Goal: Information Seeking & Learning: Check status

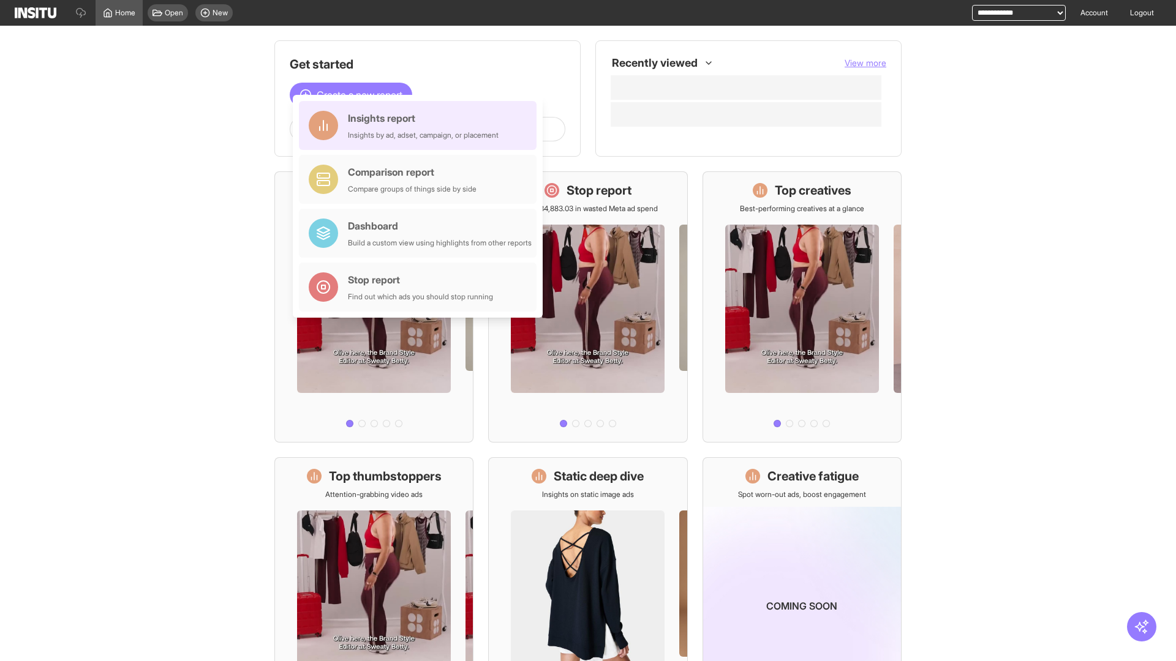
click at [421, 126] on div "Insights report Insights by ad, adset, campaign, or placement" at bounding box center [423, 125] width 151 height 29
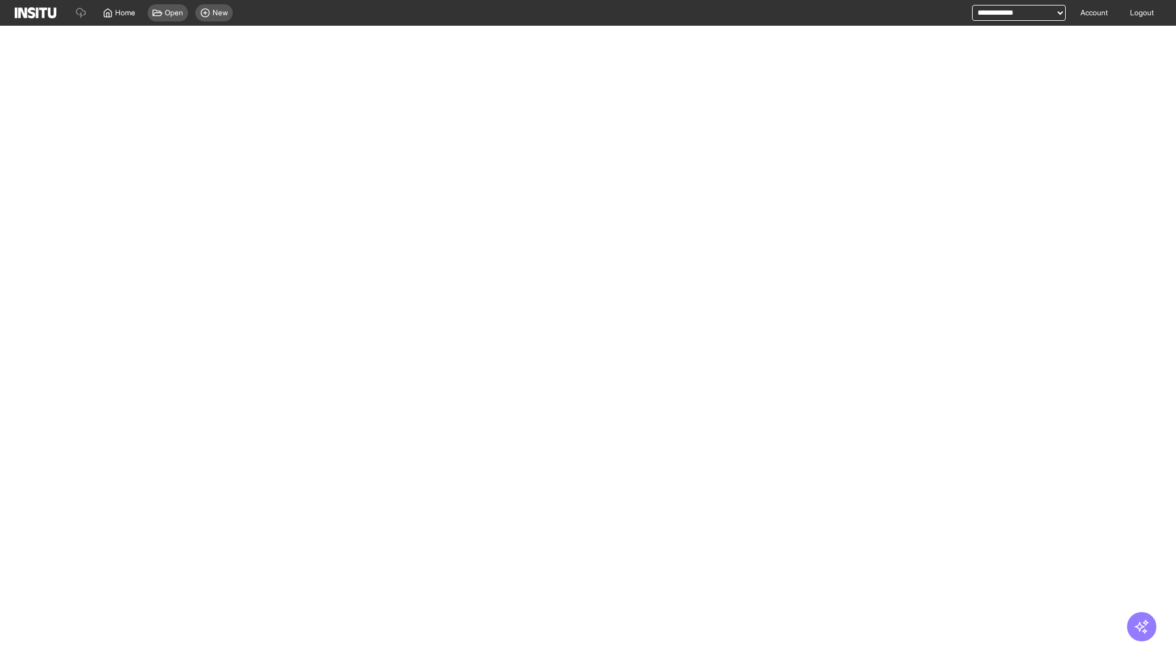
select select "**"
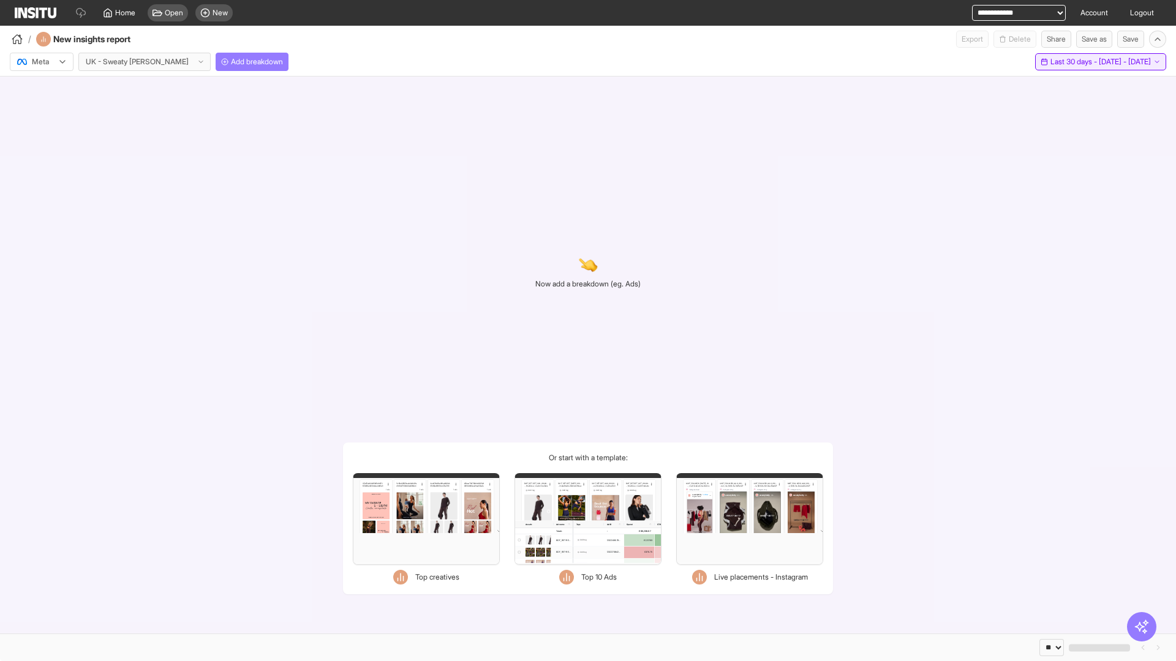
click at [1072, 62] on span "Last 30 days - [DATE] - [DATE]" at bounding box center [1100, 62] width 100 height 10
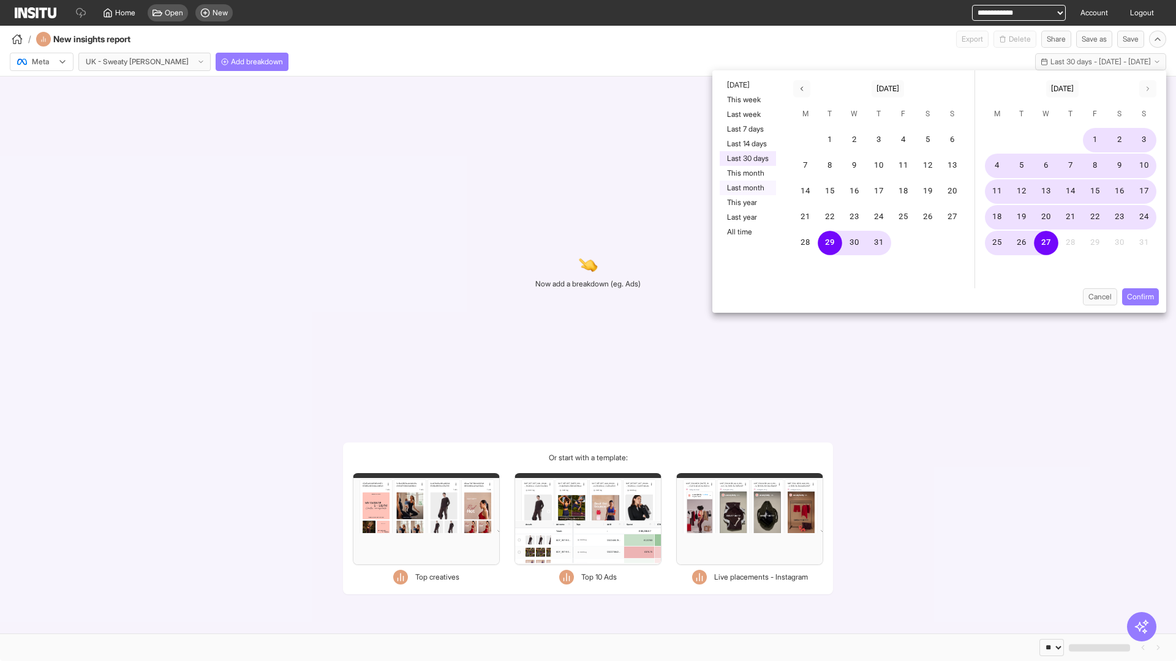
click at [747, 188] on button "Last month" at bounding box center [748, 188] width 56 height 15
